Goal: Communication & Community: Answer question/provide support

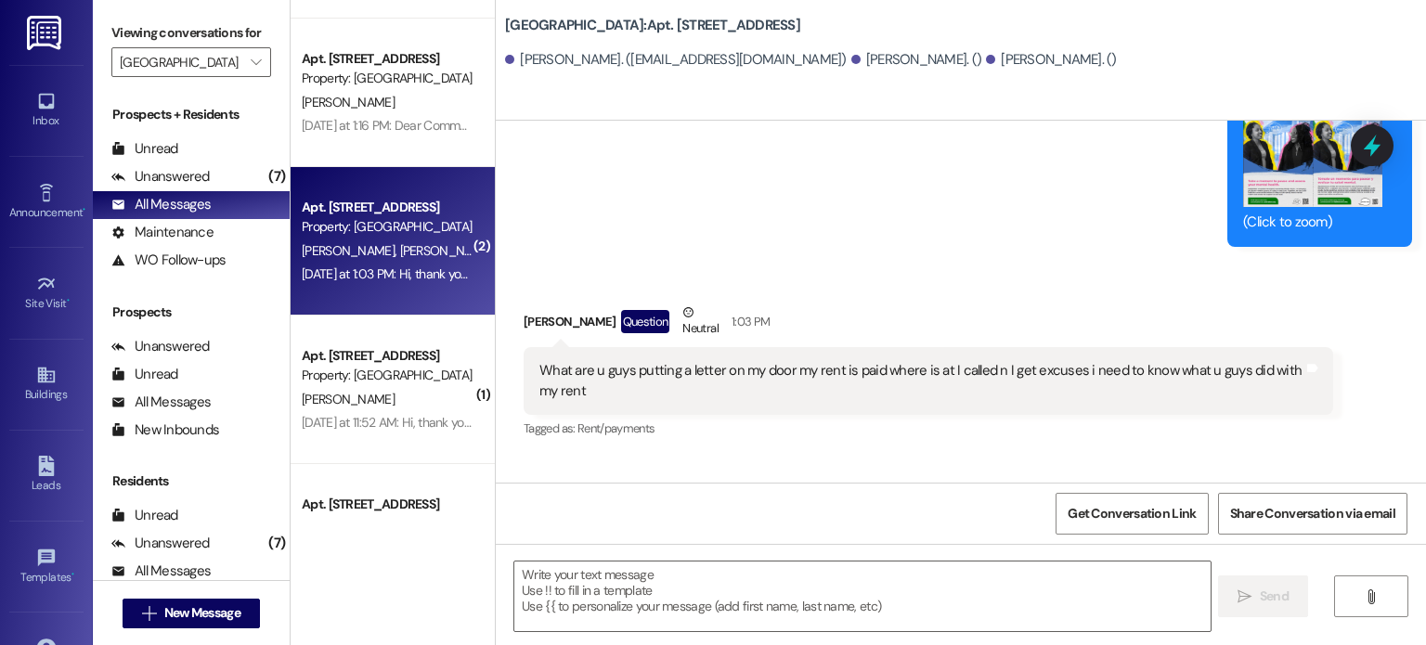
scroll to position [10773, 0]
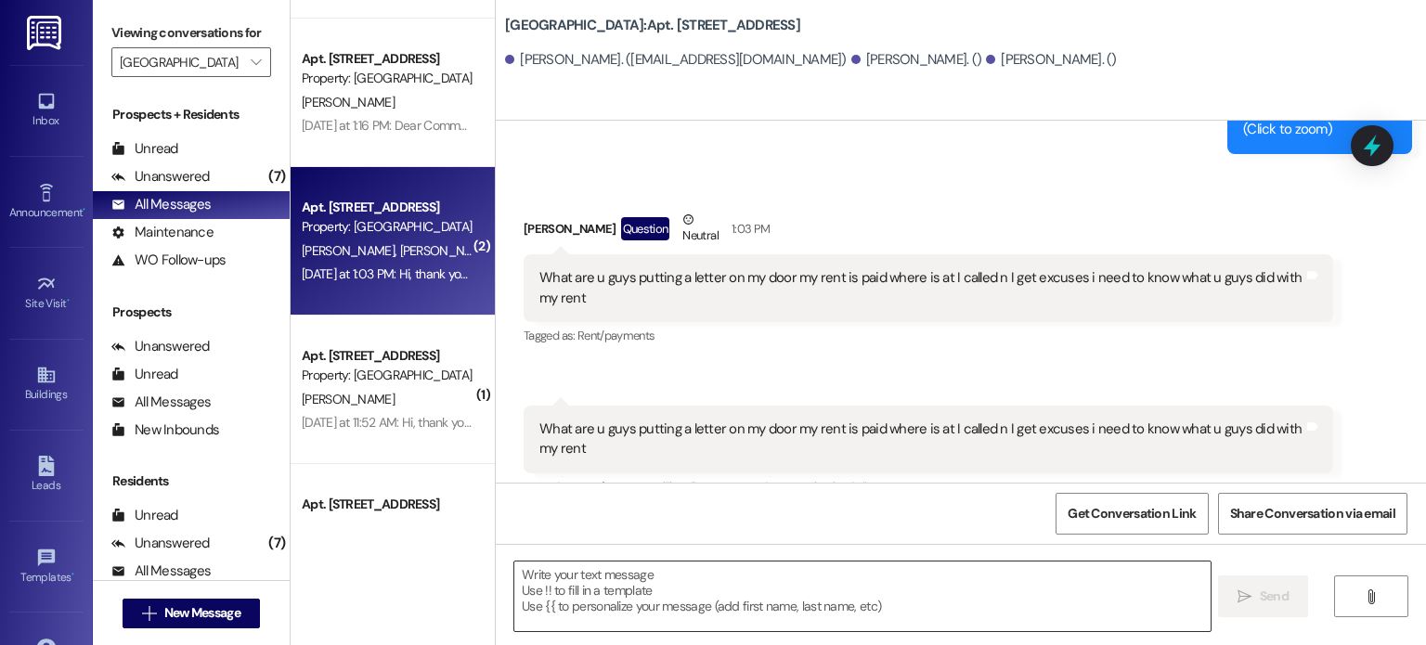
click at [583, 582] on textarea at bounding box center [862, 597] width 696 height 70
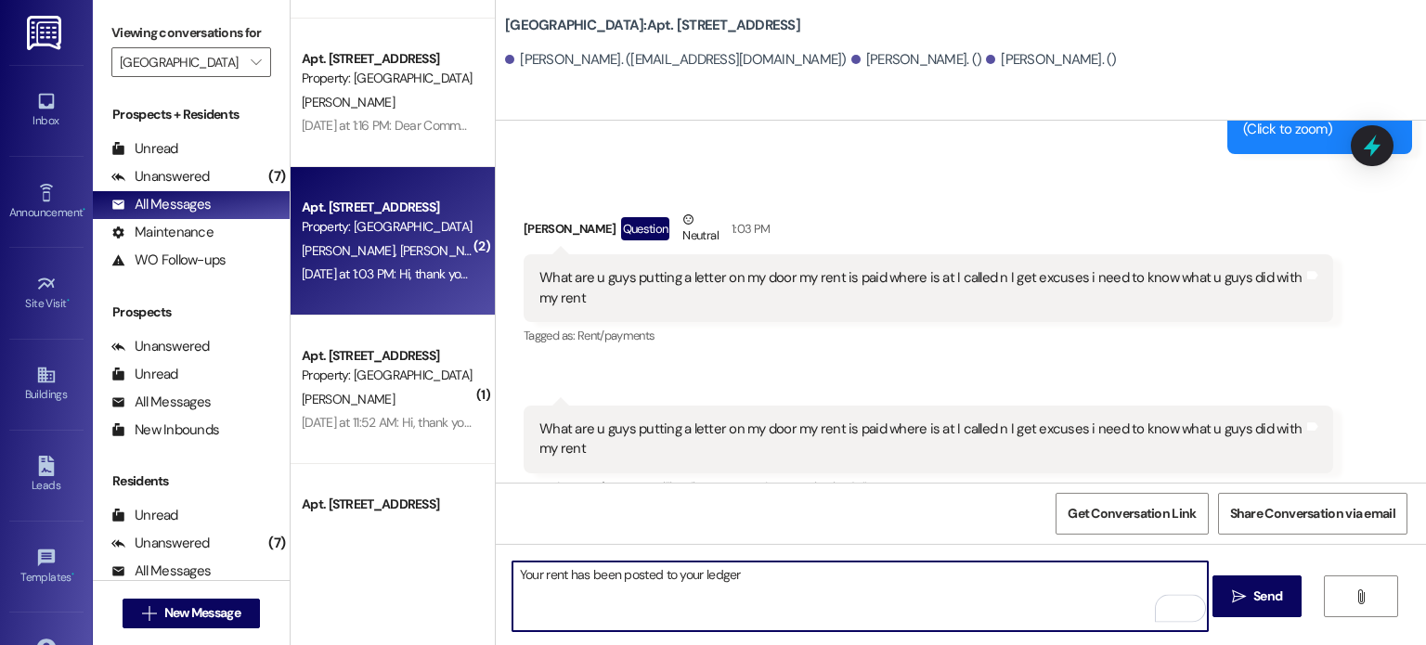
click at [598, 575] on textarea "Your rent has been posted to your ledger" at bounding box center [861, 597] width 696 height 70
click at [563, 578] on textarea "Your rent was posted to your ledger" at bounding box center [861, 597] width 696 height 70
click at [776, 583] on textarea "Your rent payment was posted to your ledger" at bounding box center [861, 597] width 696 height 70
click at [826, 573] on textarea "Your rent payment was posted to your ledger [DATE]." at bounding box center [861, 597] width 696 height 70
click at [1046, 575] on textarea "Your rent payment was posted to your ledger [DATE]. I'm not sure what excuses y…" at bounding box center [861, 597] width 696 height 70
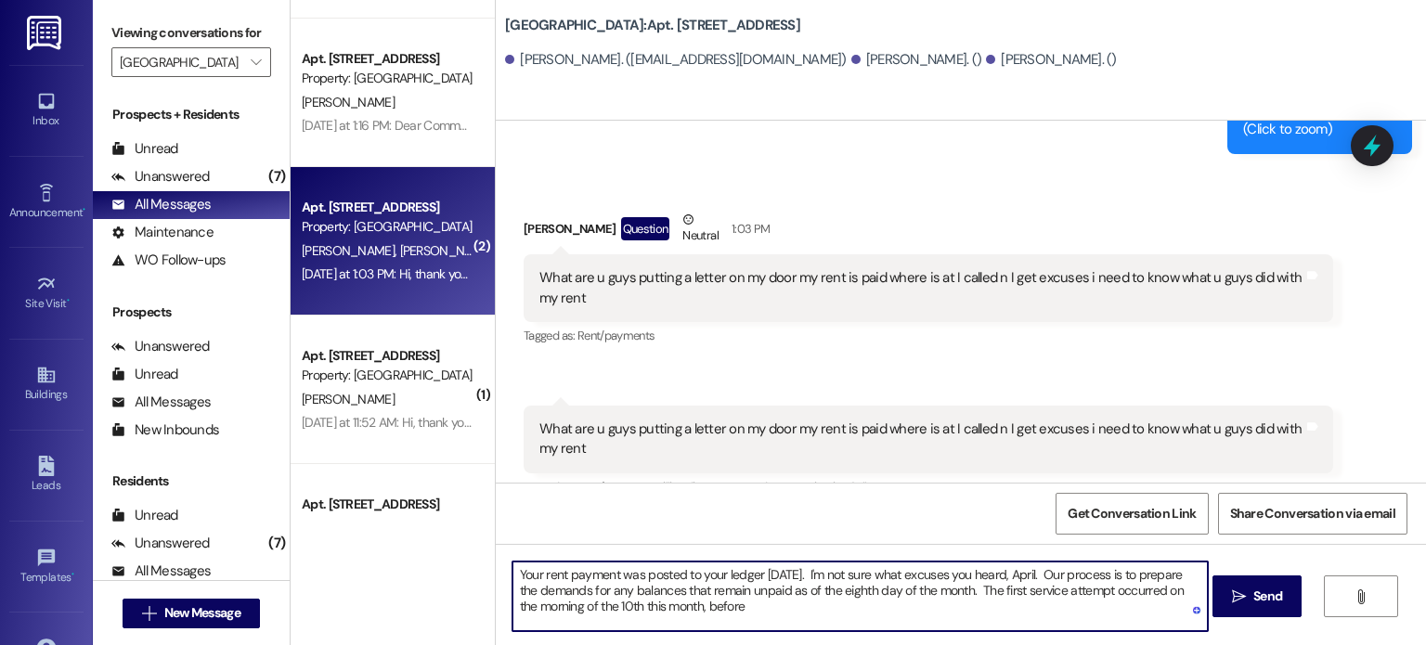
click at [783, 595] on textarea "Your rent payment was posted to your ledger [DATE]. I'm not sure what excuses y…" at bounding box center [861, 597] width 696 height 70
click at [737, 609] on textarea "Your rent payment was posted to your ledger [DATE]. I'm not sure what excuses y…" at bounding box center [861, 597] width 696 height 70
click at [921, 609] on textarea "Your rent payment was posted to your ledger [DATE]. I'm not sure what excuses y…" at bounding box center [861, 597] width 696 height 70
click at [1095, 610] on textarea "Your rent payment was posted to your ledger [DATE]. I'm not sure what excuses y…" at bounding box center [861, 597] width 696 height 70
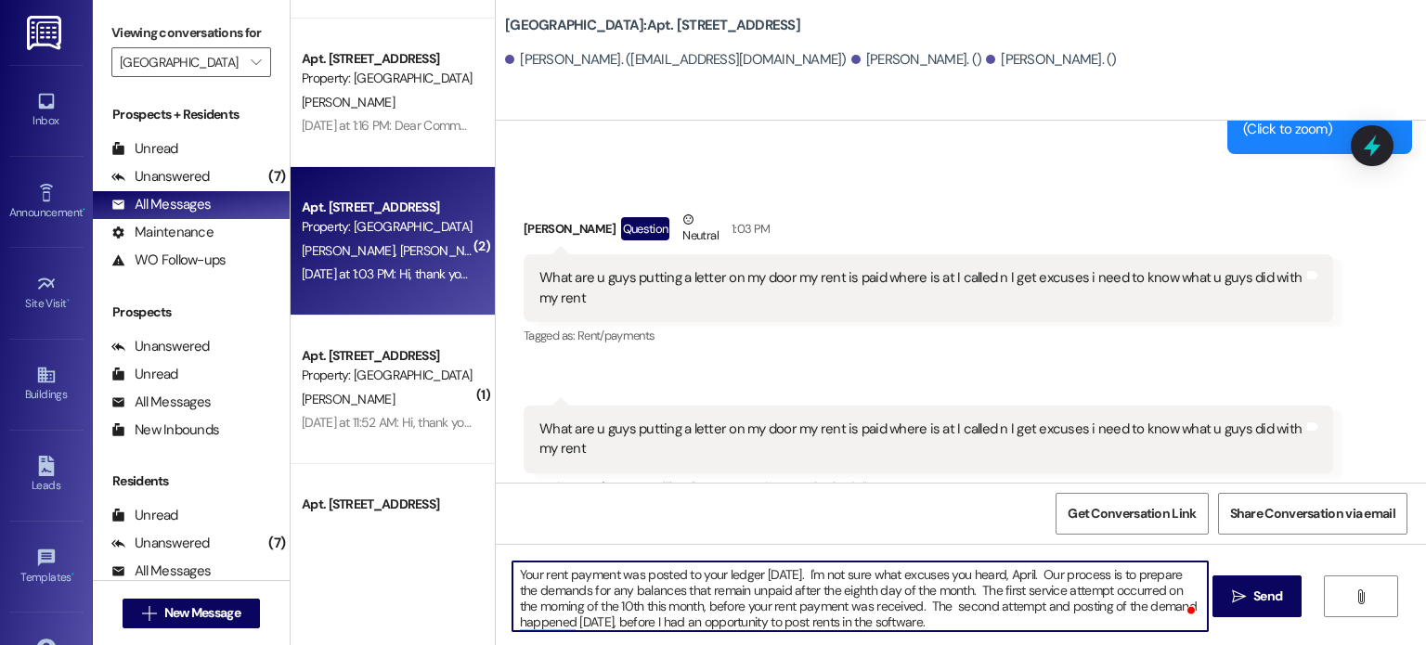
click at [983, 625] on textarea "Your rent payment was posted to your ledger [DATE]. I'm not sure what excuses y…" at bounding box center [861, 597] width 696 height 70
type textarea "Your rent payment was posted to your ledger [DATE]. I'm not sure what excuses y…"
